Goal: Transaction & Acquisition: Book appointment/travel/reservation

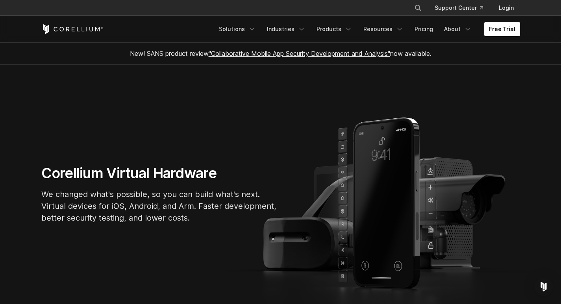
click at [510, 26] on link "Free Trial" at bounding box center [502, 29] width 36 height 14
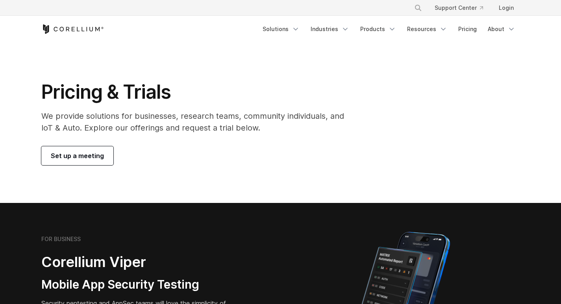
click at [96, 155] on span "Set up a meeting" at bounding box center [77, 155] width 53 height 9
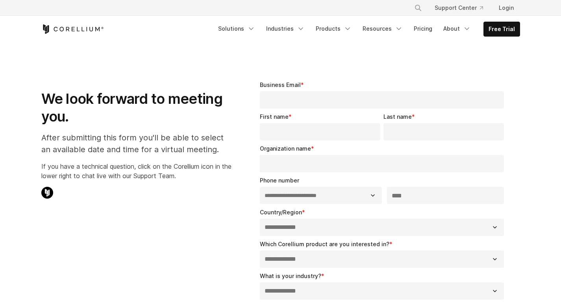
select select "**"
